Goal: Task Accomplishment & Management: Manage account settings

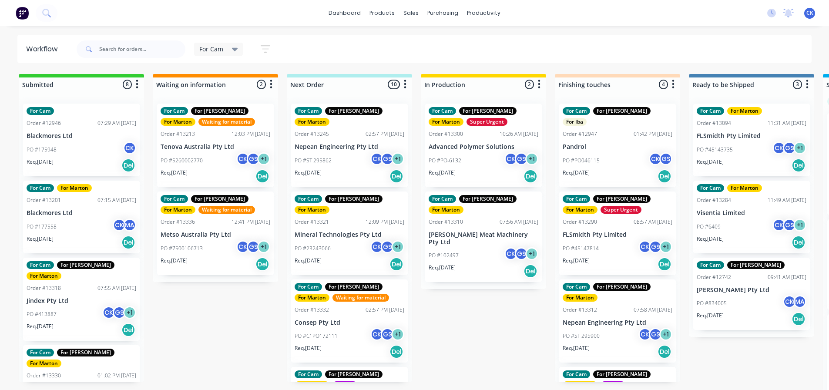
click at [79, 311] on div "PO #413887 CK GS + 1" at bounding box center [82, 314] width 110 height 17
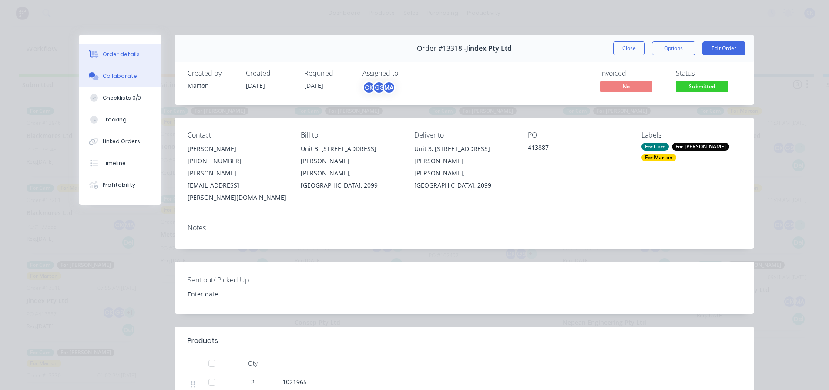
click at [133, 77] on button "Collaborate" at bounding box center [120, 76] width 83 height 22
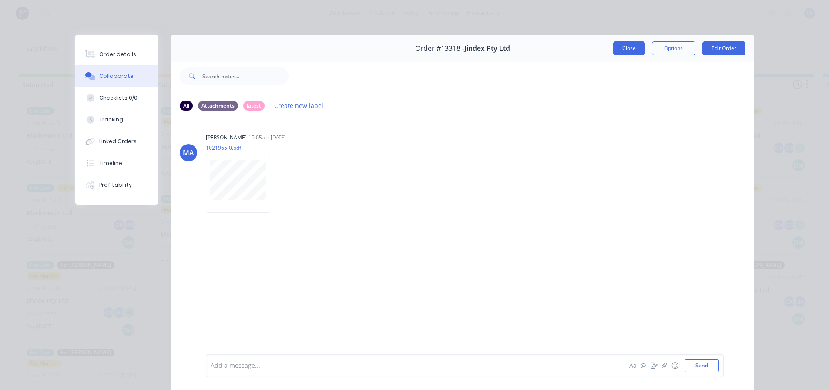
click at [627, 53] on button "Close" at bounding box center [629, 48] width 32 height 14
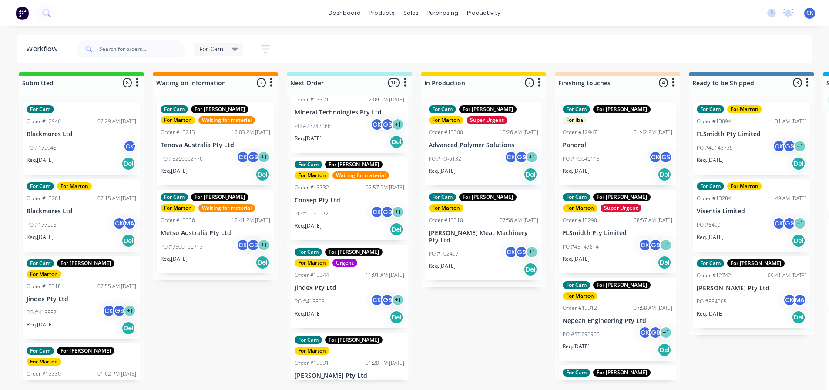
scroll to position [131, 0]
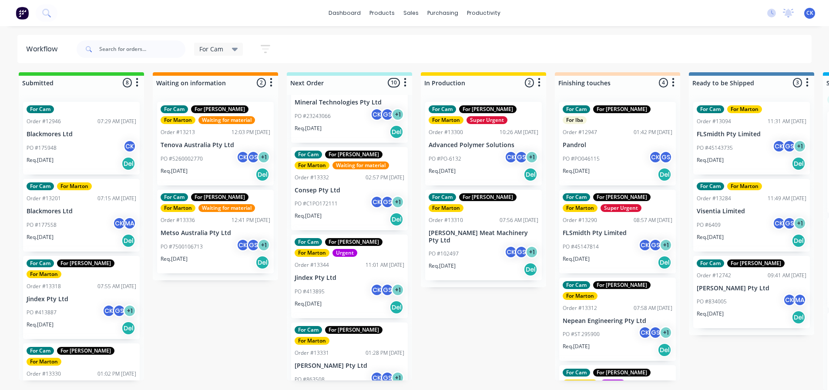
click at [334, 283] on div "PO #413895 CK GS + 1" at bounding box center [350, 291] width 110 height 17
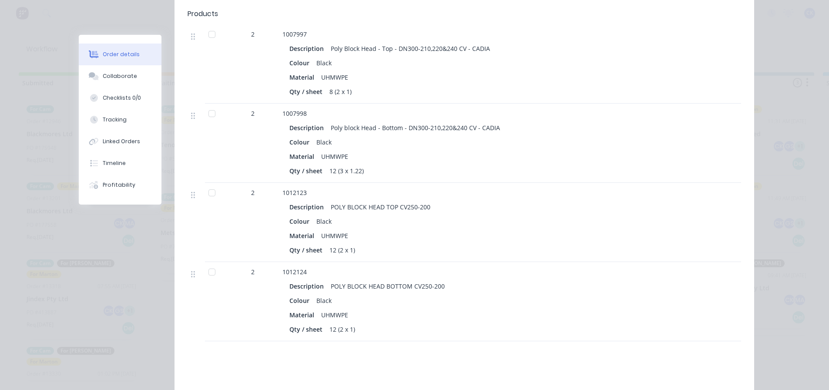
scroll to position [348, 0]
click at [127, 75] on div "Collaborate" at bounding box center [120, 76] width 34 height 8
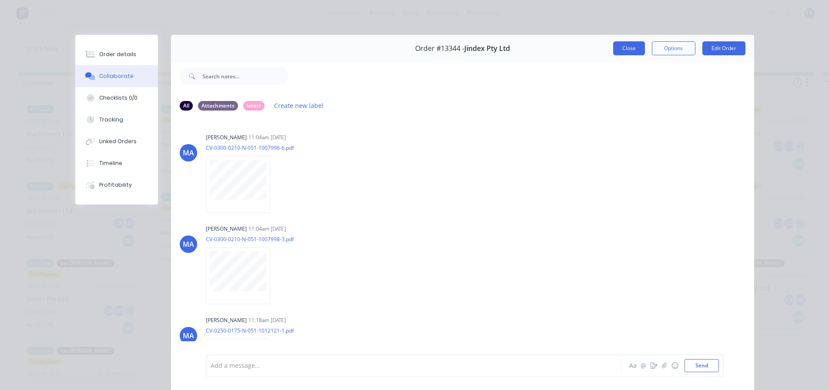
click at [625, 49] on button "Close" at bounding box center [629, 48] width 32 height 14
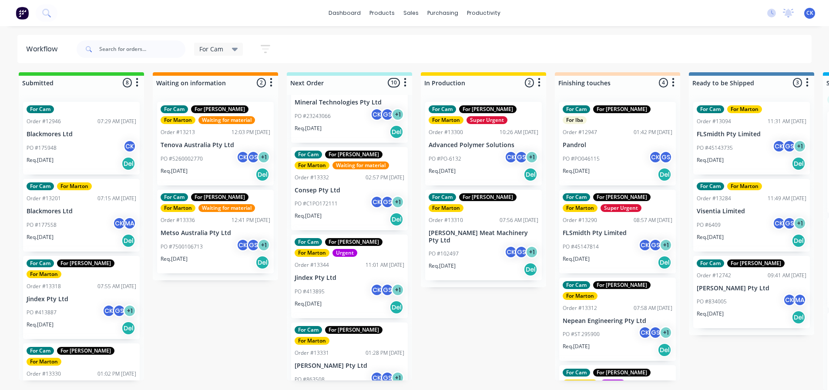
click at [322, 283] on div "PO #413895 CK GS + 1" at bounding box center [350, 291] width 110 height 17
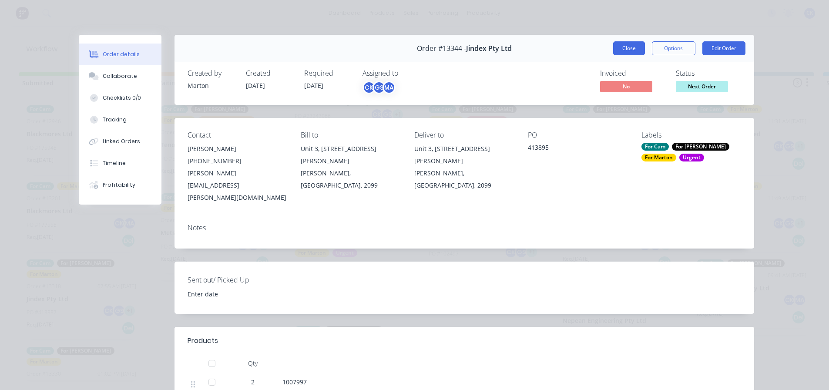
click at [633, 52] on button "Close" at bounding box center [629, 48] width 32 height 14
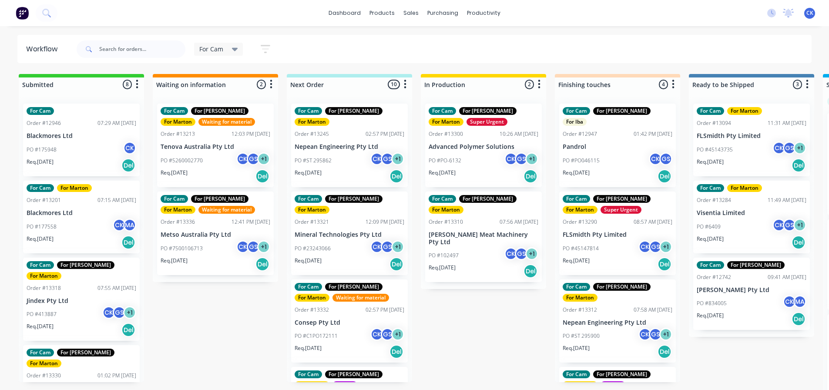
click at [71, 306] on div "PO #413887 CK GS + 1" at bounding box center [82, 314] width 110 height 17
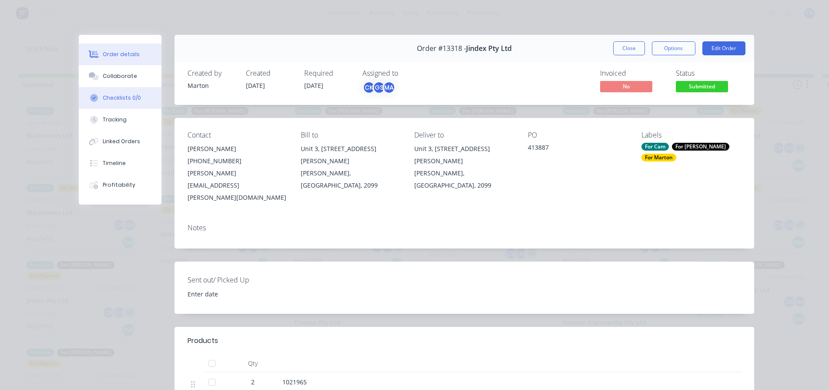
click at [135, 91] on button "Checklists 0/0" at bounding box center [120, 98] width 83 height 22
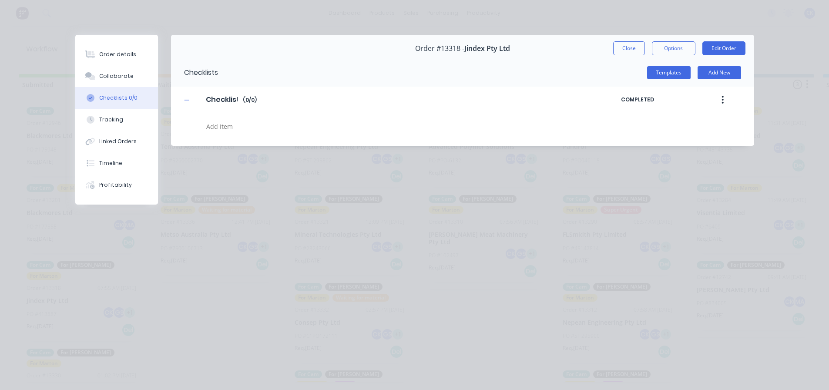
type textarea "x"
click at [135, 77] on button "Collaborate" at bounding box center [116, 76] width 83 height 22
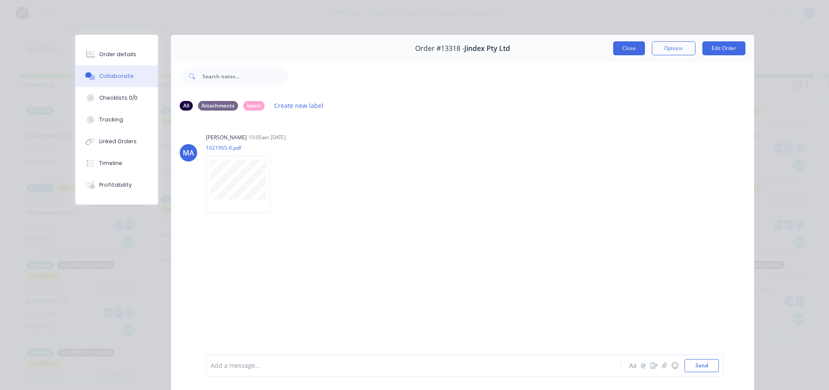
click at [621, 47] on button "Close" at bounding box center [629, 48] width 32 height 14
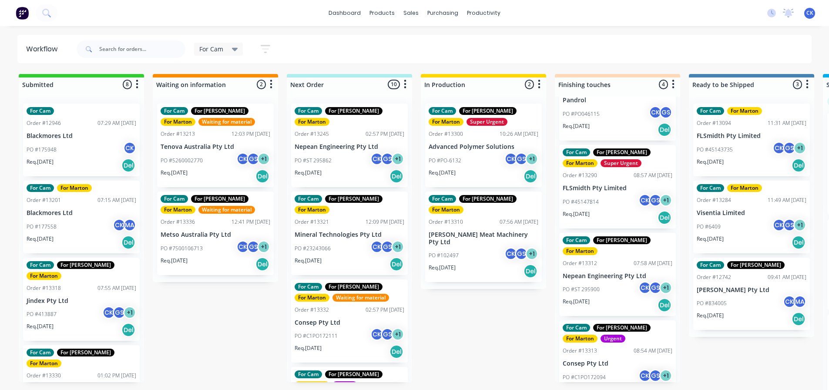
scroll to position [47, 0]
click at [610, 346] on div "For Cam For [PERSON_NAME] For [PERSON_NAME] Order #13313 08:54 AM [DATE] Consep…" at bounding box center [617, 362] width 117 height 84
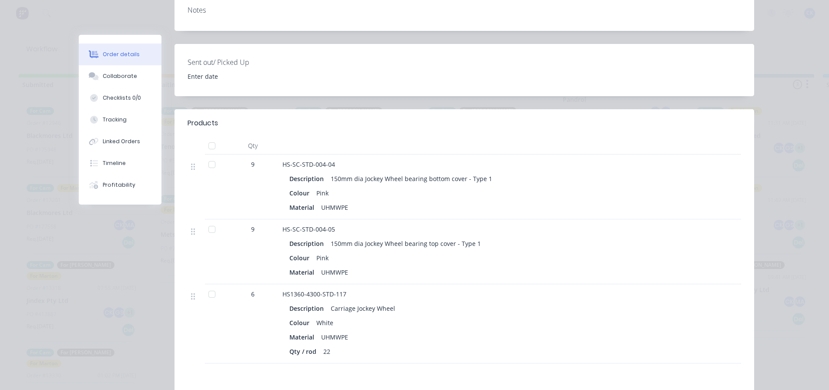
scroll to position [0, 0]
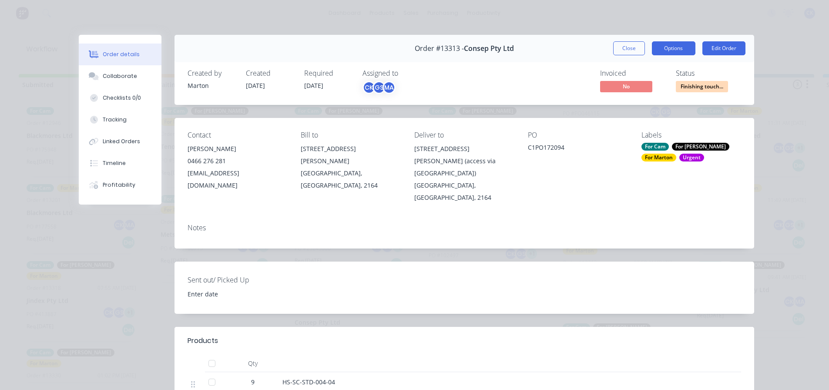
click at [674, 47] on button "Options" at bounding box center [674, 48] width 44 height 14
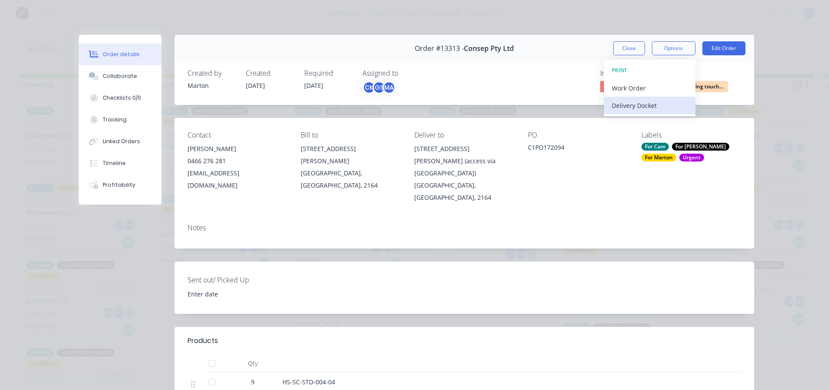
click at [632, 105] on div "Delivery Docket" at bounding box center [650, 105] width 76 height 13
click at [629, 108] on div "Standard" at bounding box center [650, 105] width 76 height 13
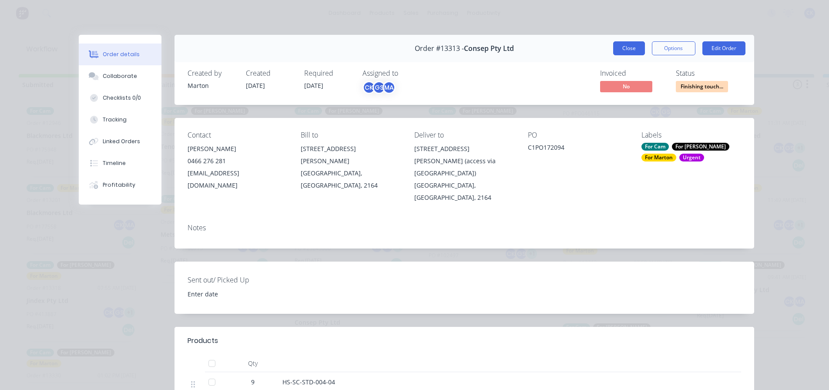
click at [629, 54] on button "Close" at bounding box center [629, 48] width 32 height 14
